Goal: Task Accomplishment & Management: Manage account settings

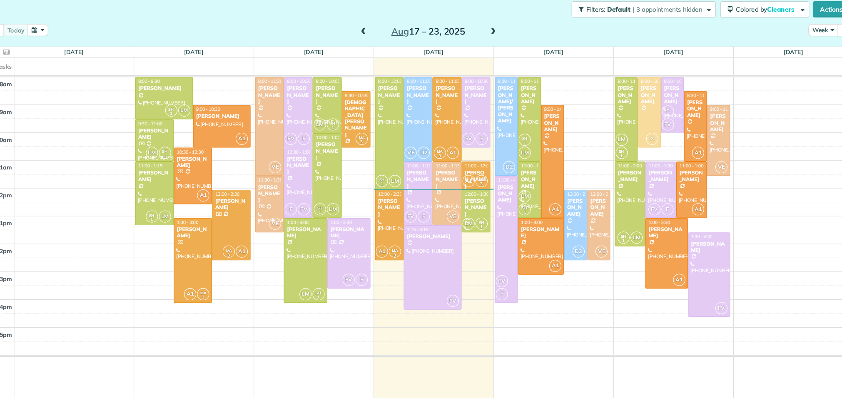
scroll to position [3, 3]
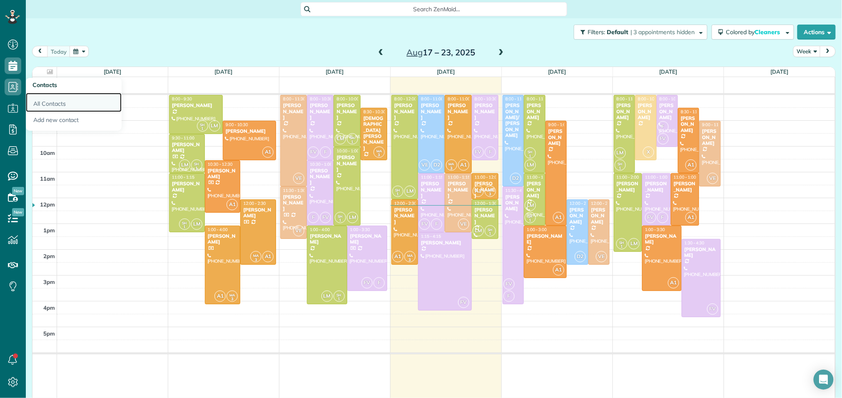
click at [42, 105] on link "All Contacts" at bounding box center [74, 102] width 96 height 19
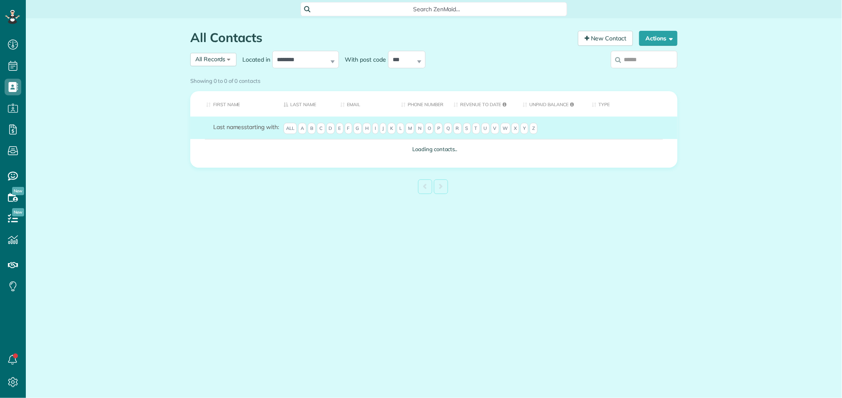
scroll to position [3, 3]
click at [226, 105] on th "First Name" at bounding box center [233, 103] width 87 height 25
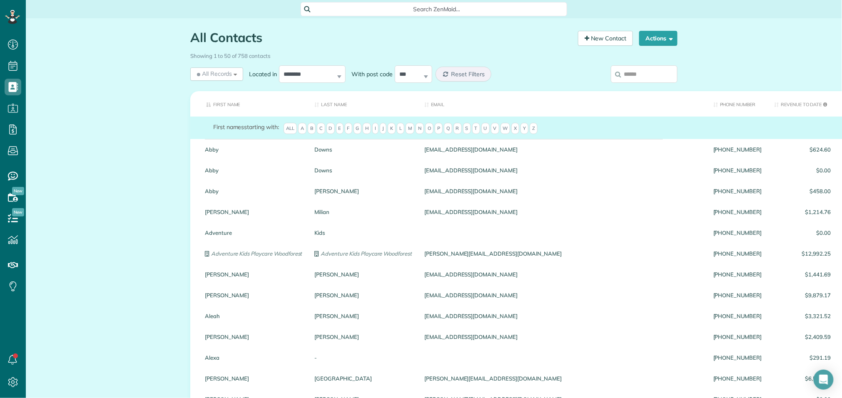
click at [217, 103] on th "First Name" at bounding box center [249, 103] width 118 height 25
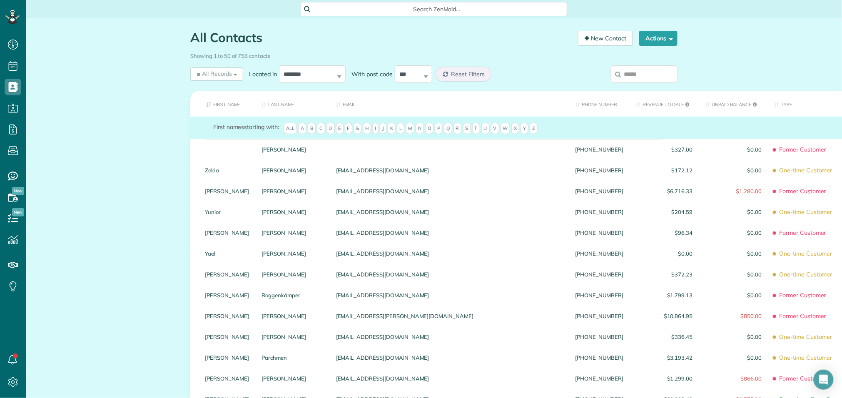
click at [215, 105] on th "First Name" at bounding box center [222, 103] width 65 height 25
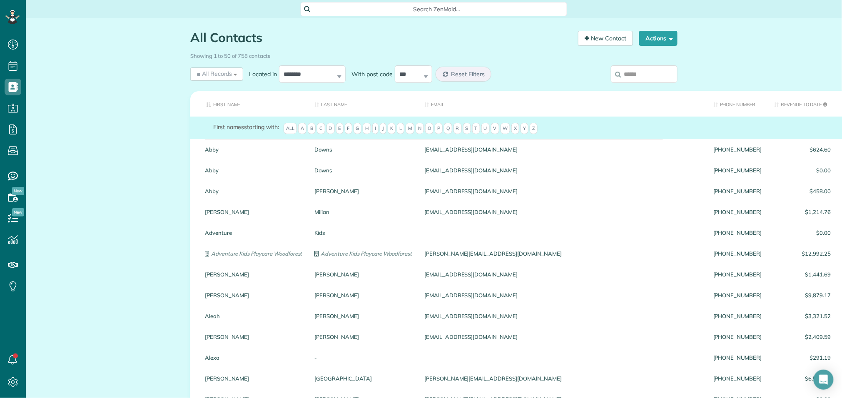
click at [325, 132] on span "C" at bounding box center [321, 129] width 8 height 12
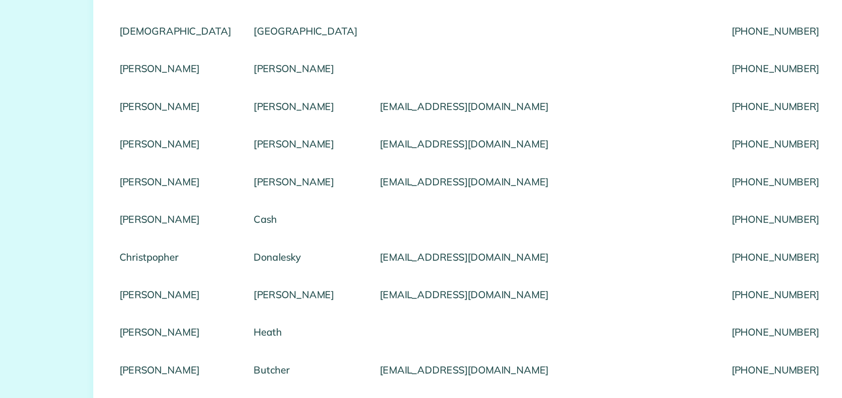
scroll to position [870, 0]
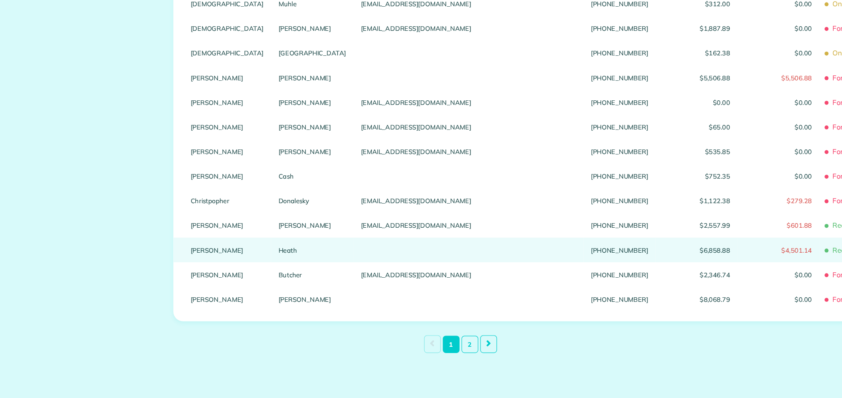
click at [343, 261] on div at bounding box center [440, 258] width 194 height 21
click at [227, 257] on link "Cindy" at bounding box center [236, 258] width 62 height 6
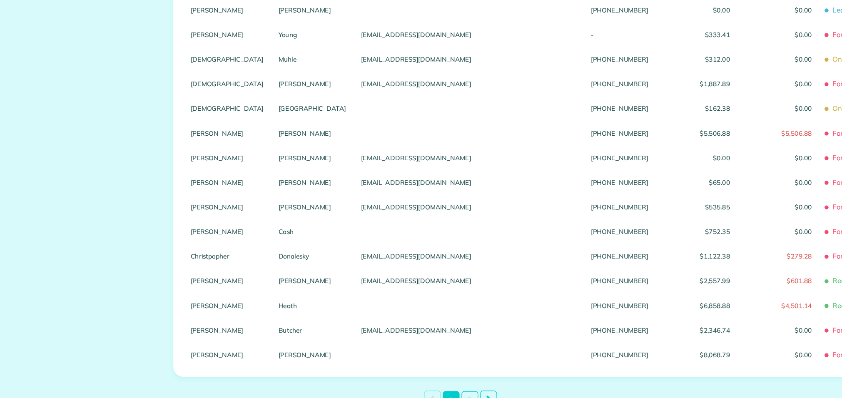
scroll to position [0, 0]
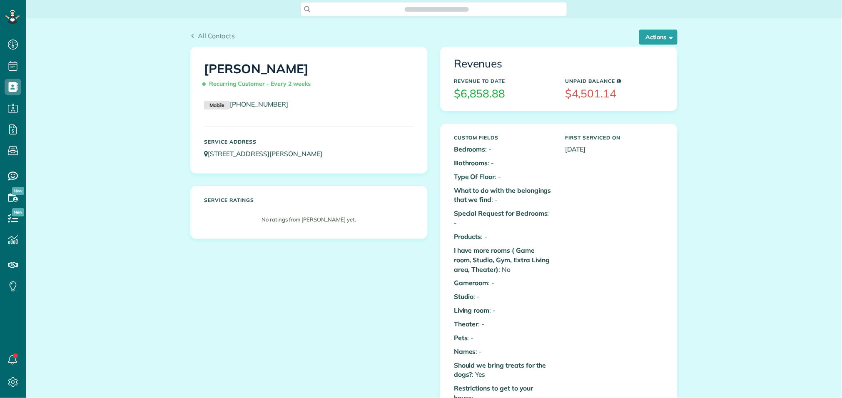
scroll to position [3, 3]
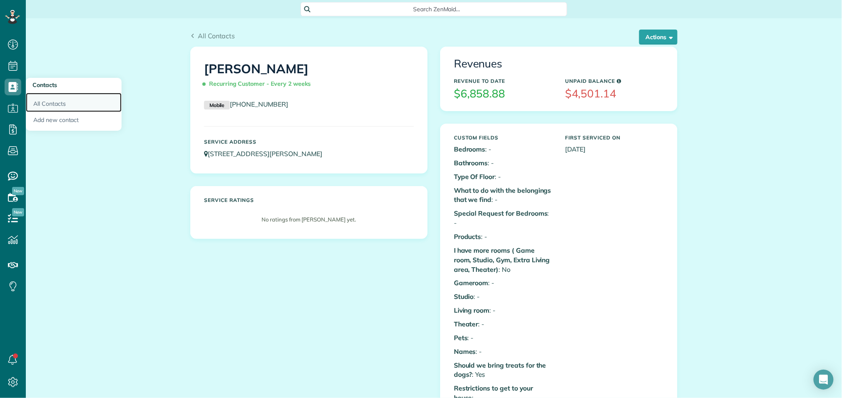
click at [77, 109] on link "All Contacts" at bounding box center [74, 102] width 96 height 19
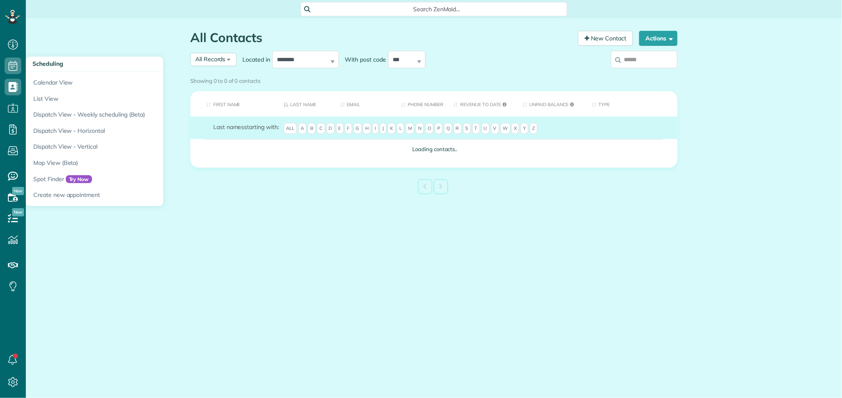
scroll to position [3, 3]
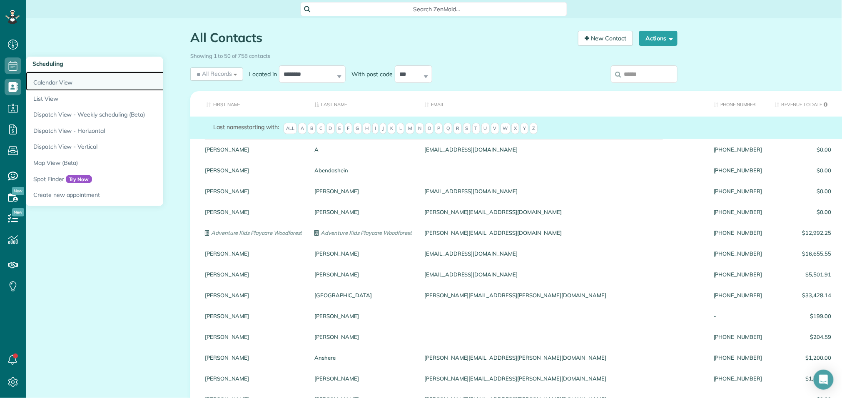
click at [42, 82] on link "Calendar View" at bounding box center [130, 81] width 208 height 19
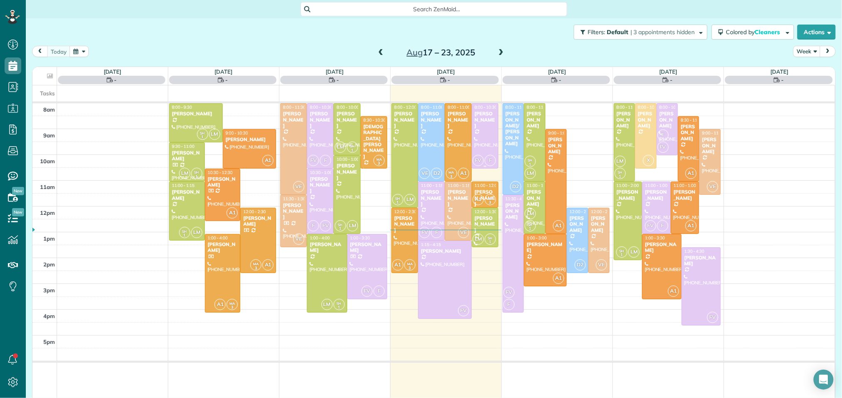
scroll to position [3, 3]
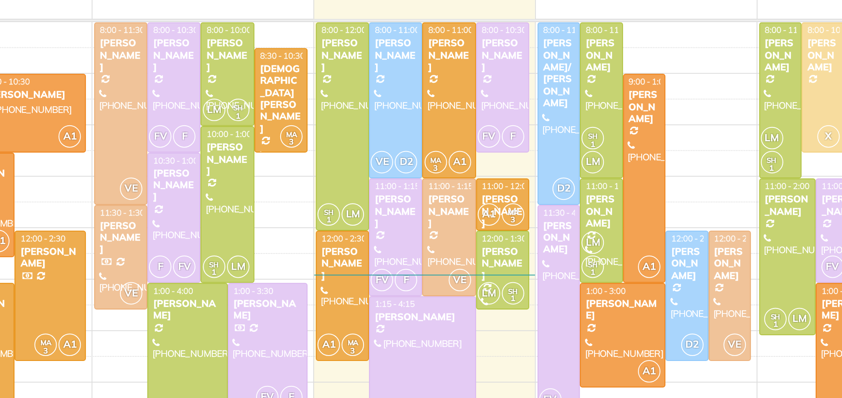
click at [459, 258] on div at bounding box center [445, 272] width 53 height 78
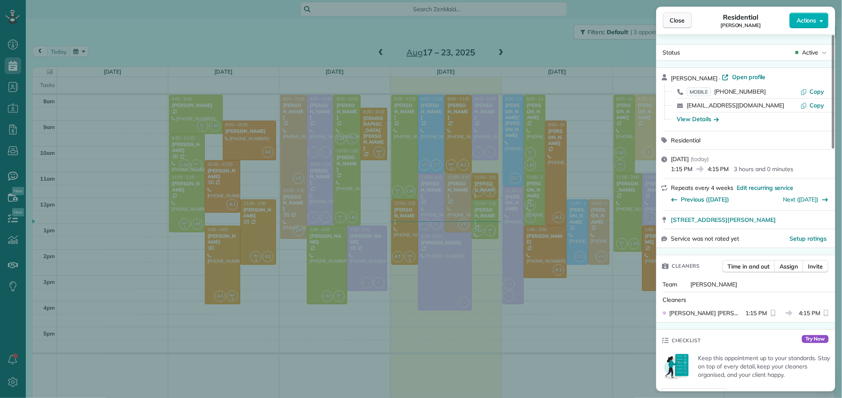
click at [687, 23] on button "Close" at bounding box center [677, 20] width 29 height 16
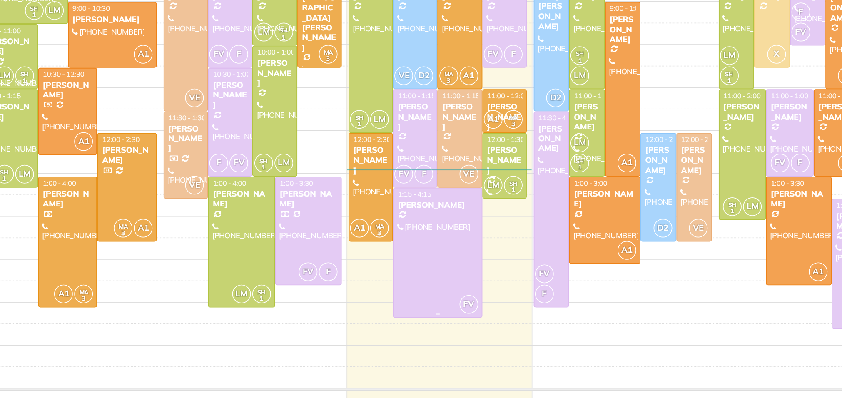
click at [456, 300] on div at bounding box center [445, 272] width 53 height 78
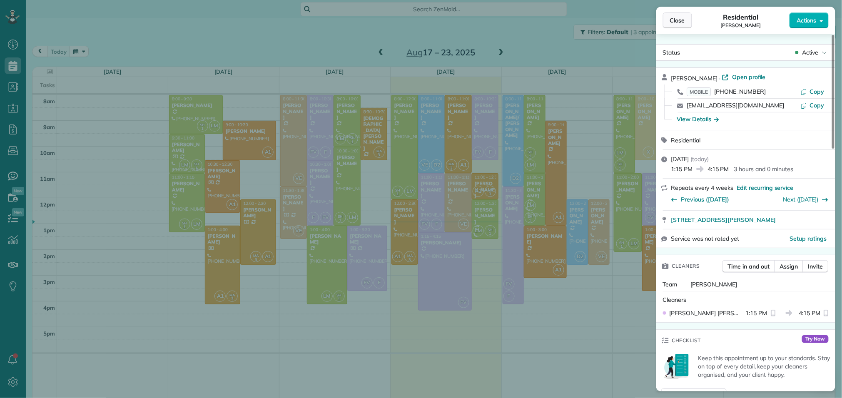
click at [681, 19] on span "Close" at bounding box center [677, 20] width 15 height 8
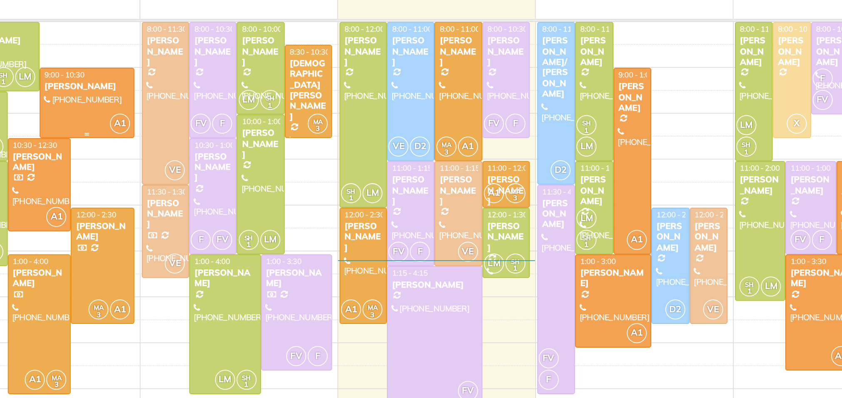
click at [241, 128] on div "[PERSON_NAME]" at bounding box center [249, 131] width 49 height 6
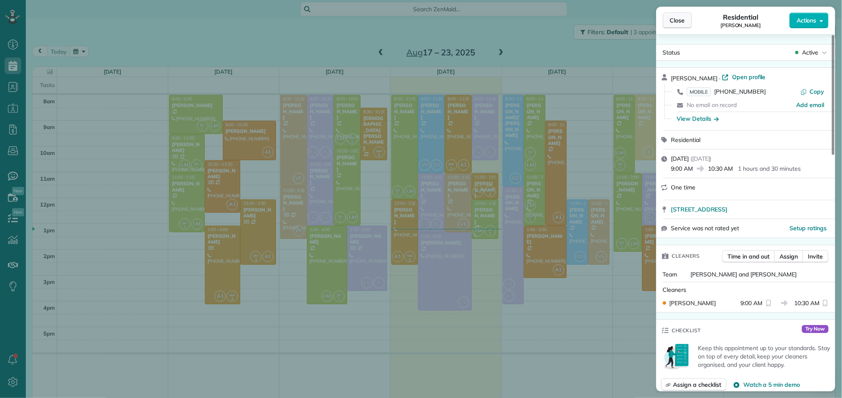
click at [682, 22] on span "Close" at bounding box center [677, 20] width 15 height 8
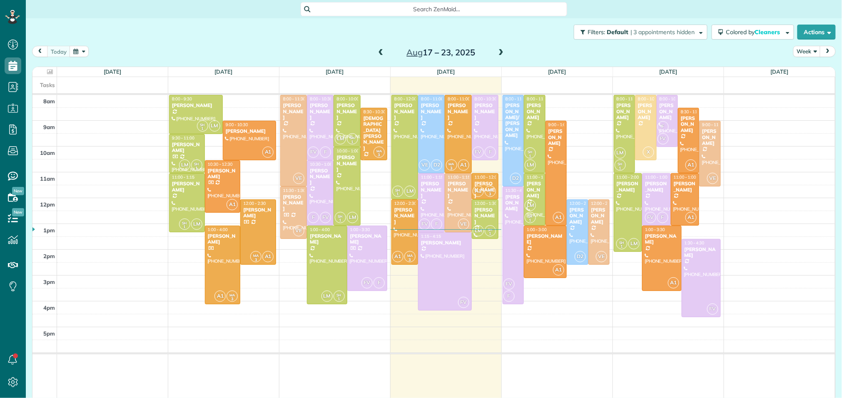
scroll to position [3, 3]
click at [538, 275] on div at bounding box center [545, 275] width 42 height 3
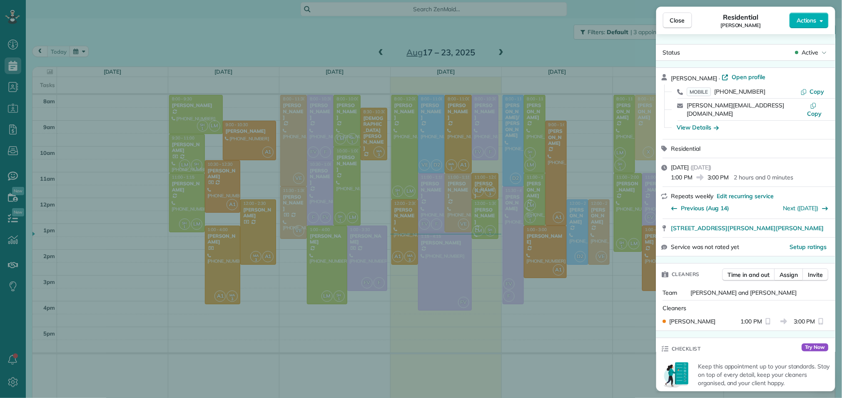
click at [667, 21] on button "Close" at bounding box center [677, 20] width 29 height 16
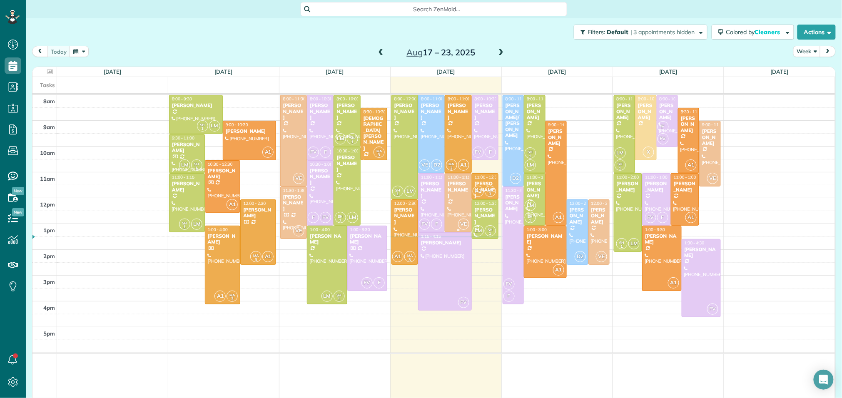
click at [465, 179] on span "11:00 - 1:15" at bounding box center [459, 177] width 22 height 5
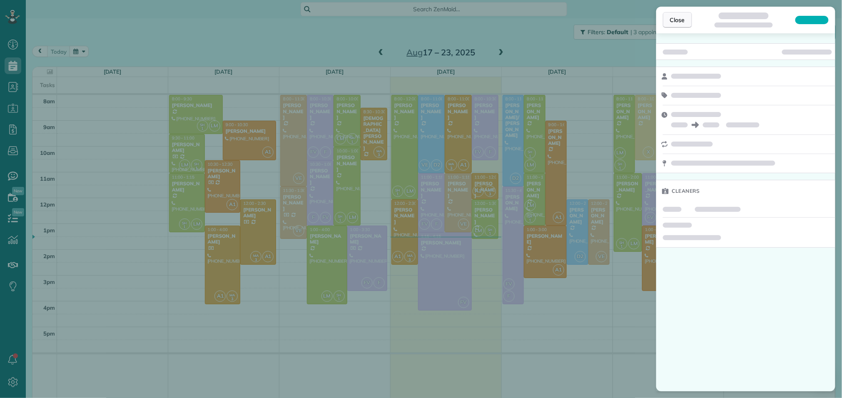
click at [672, 19] on span "Close" at bounding box center [677, 20] width 15 height 8
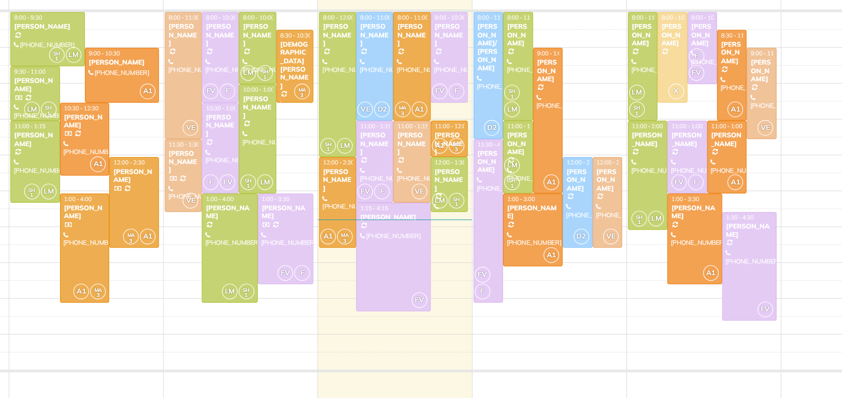
click at [406, 293] on div "8am 9am 10am 11am 12pm 1pm 2pm 3pm 4pm 5pm SH 1 LM 8:00 - 9:30 Mrs. Cazalet (71…" at bounding box center [433, 247] width 803 height 305
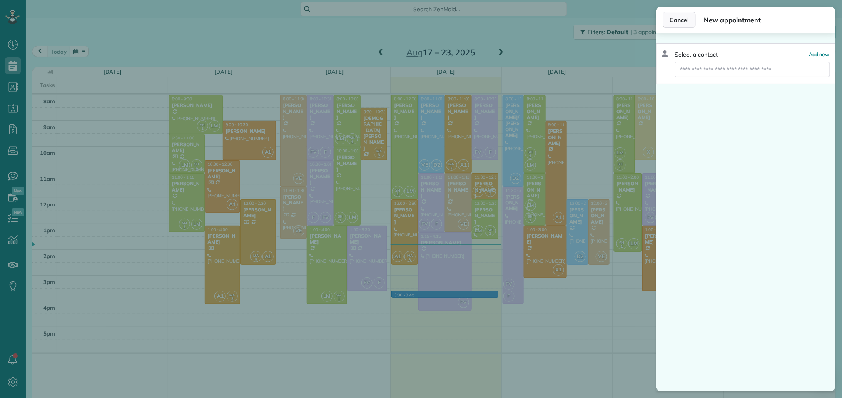
click at [682, 19] on span "Cancel" at bounding box center [679, 20] width 19 height 8
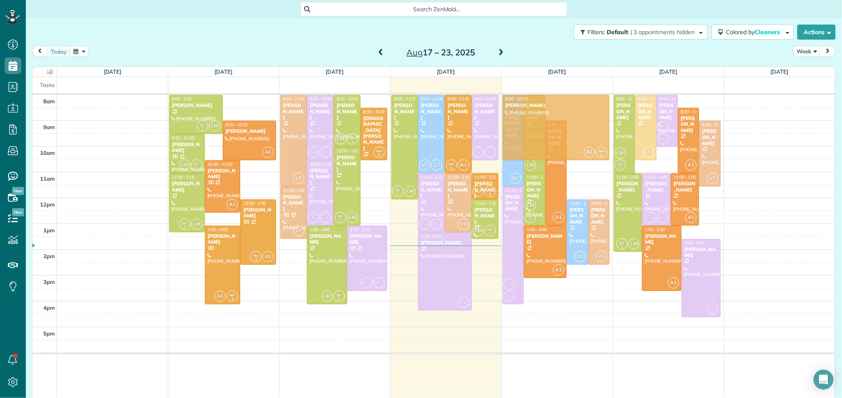
drag, startPoint x: 401, startPoint y: 222, endPoint x: 558, endPoint y: 117, distance: 189.3
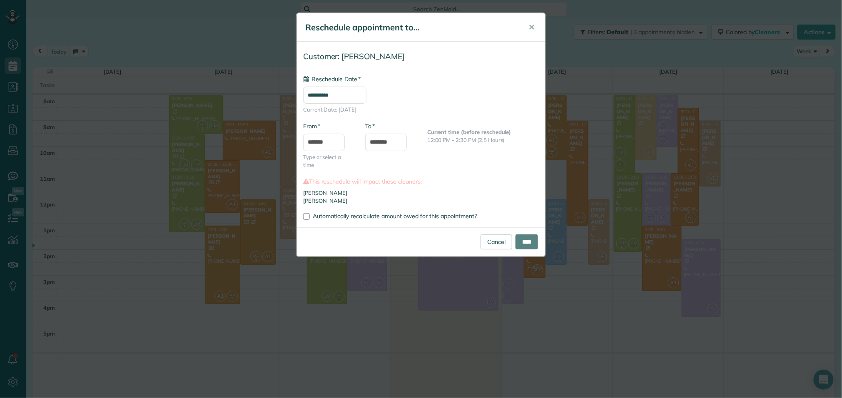
type input "**********"
click at [521, 244] on input "****" at bounding box center [527, 241] width 22 height 15
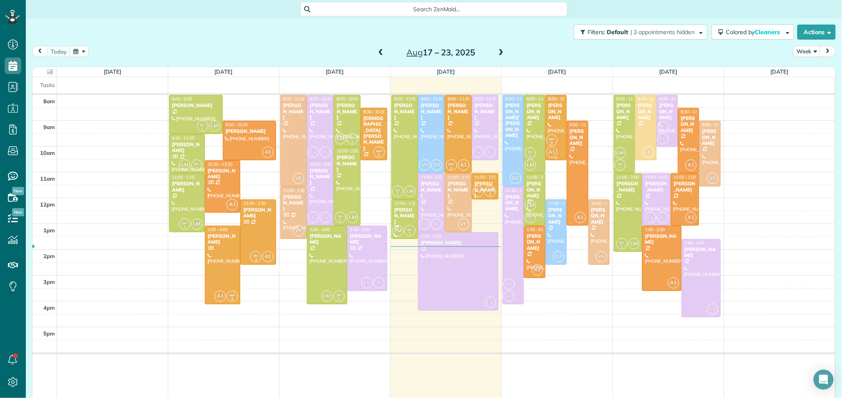
click at [552, 122] on div at bounding box center [556, 127] width 20 height 65
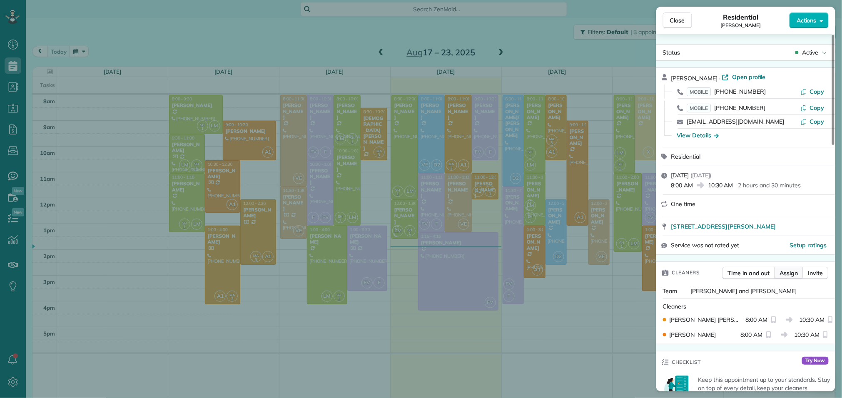
click at [788, 274] on span "Assign" at bounding box center [789, 273] width 18 height 8
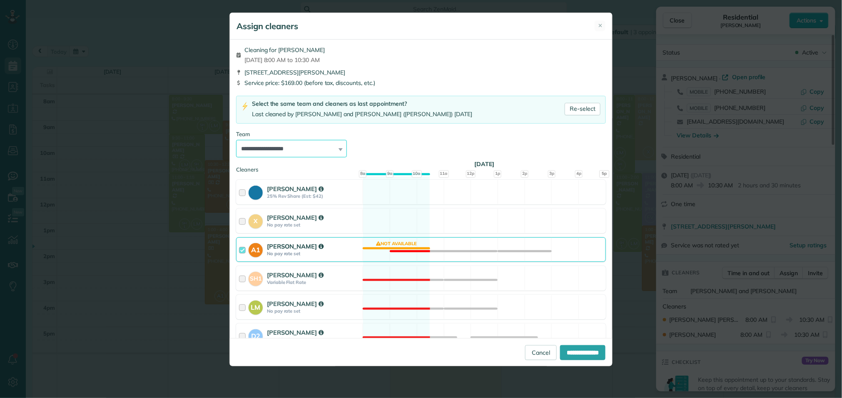
click at [297, 152] on select "**********" at bounding box center [291, 148] width 111 height 17
select select "*****"
click at [236, 140] on select "**********" at bounding box center [291, 148] width 111 height 17
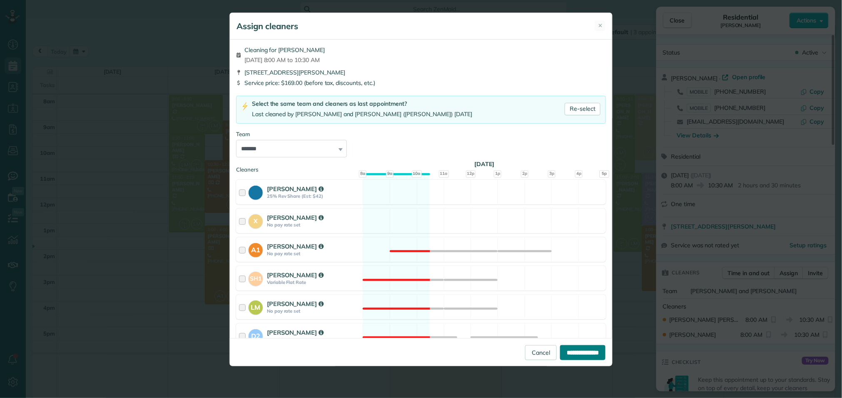
click at [567, 358] on input "**********" at bounding box center [582, 352] width 45 height 15
type input "**********"
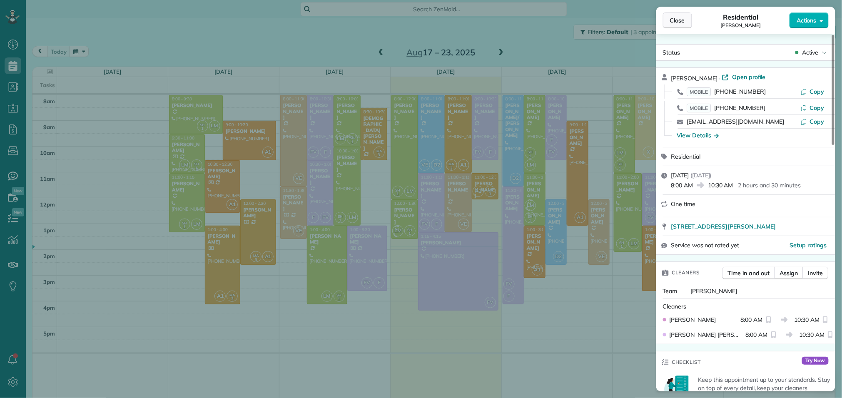
click at [674, 19] on span "Close" at bounding box center [677, 20] width 15 height 8
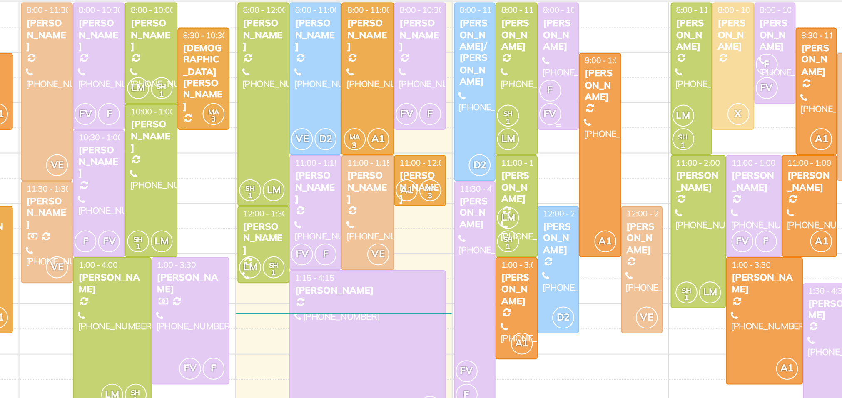
click at [553, 127] on div at bounding box center [556, 127] width 20 height 65
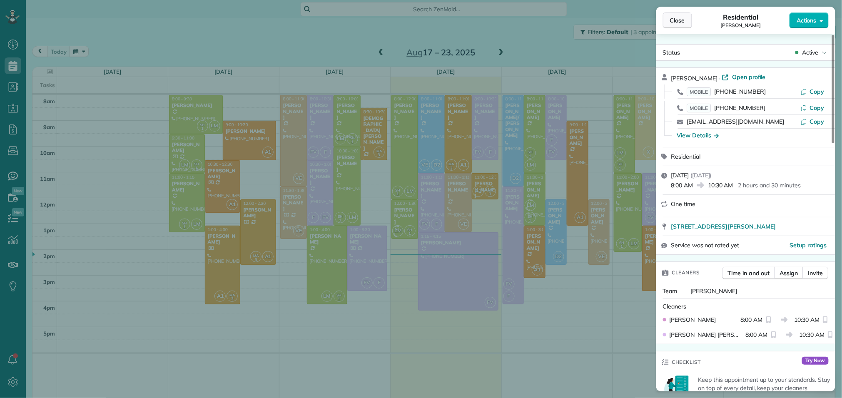
click at [671, 25] on button "Close" at bounding box center [677, 20] width 29 height 16
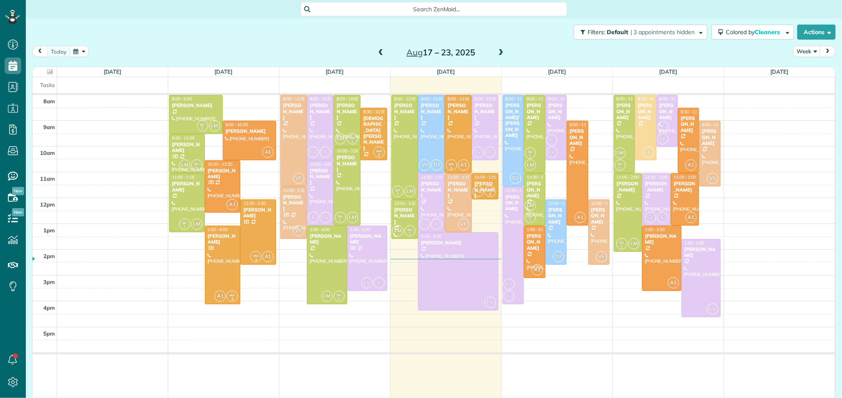
scroll to position [3, 3]
